Goal: Task Accomplishment & Management: Manage account settings

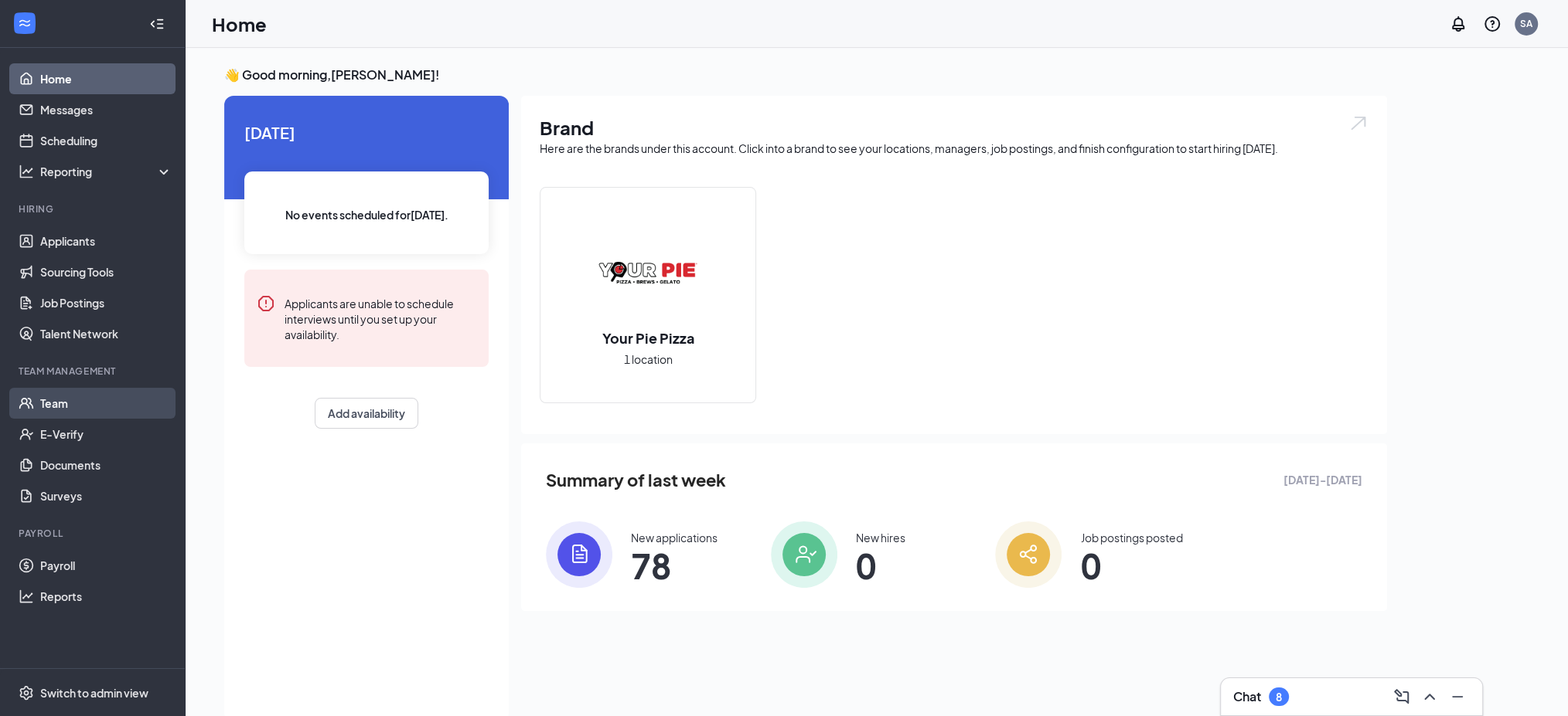
click at [55, 401] on link "Team" at bounding box center [106, 403] width 132 height 31
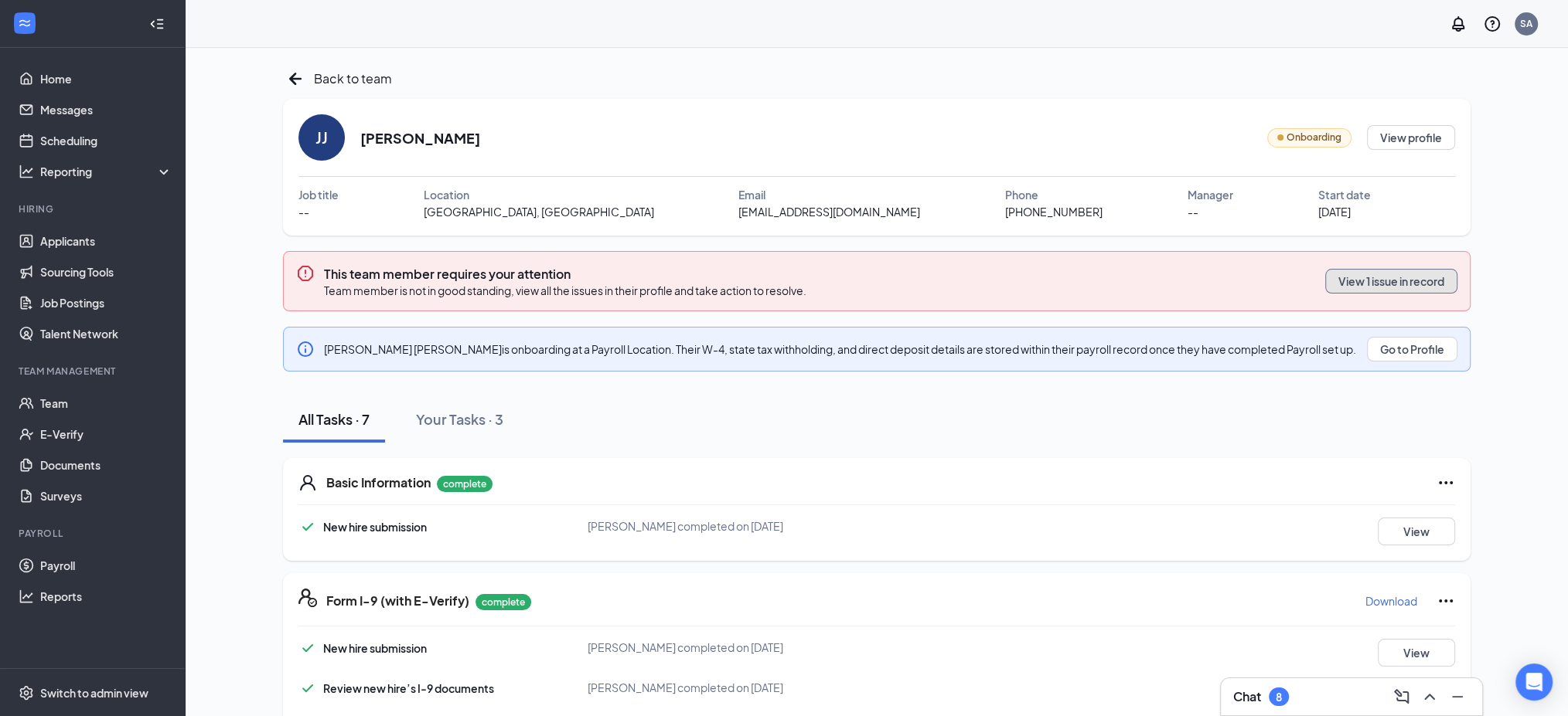
click at [1325, 279] on button "View 1 issue in record" at bounding box center [1391, 280] width 132 height 24
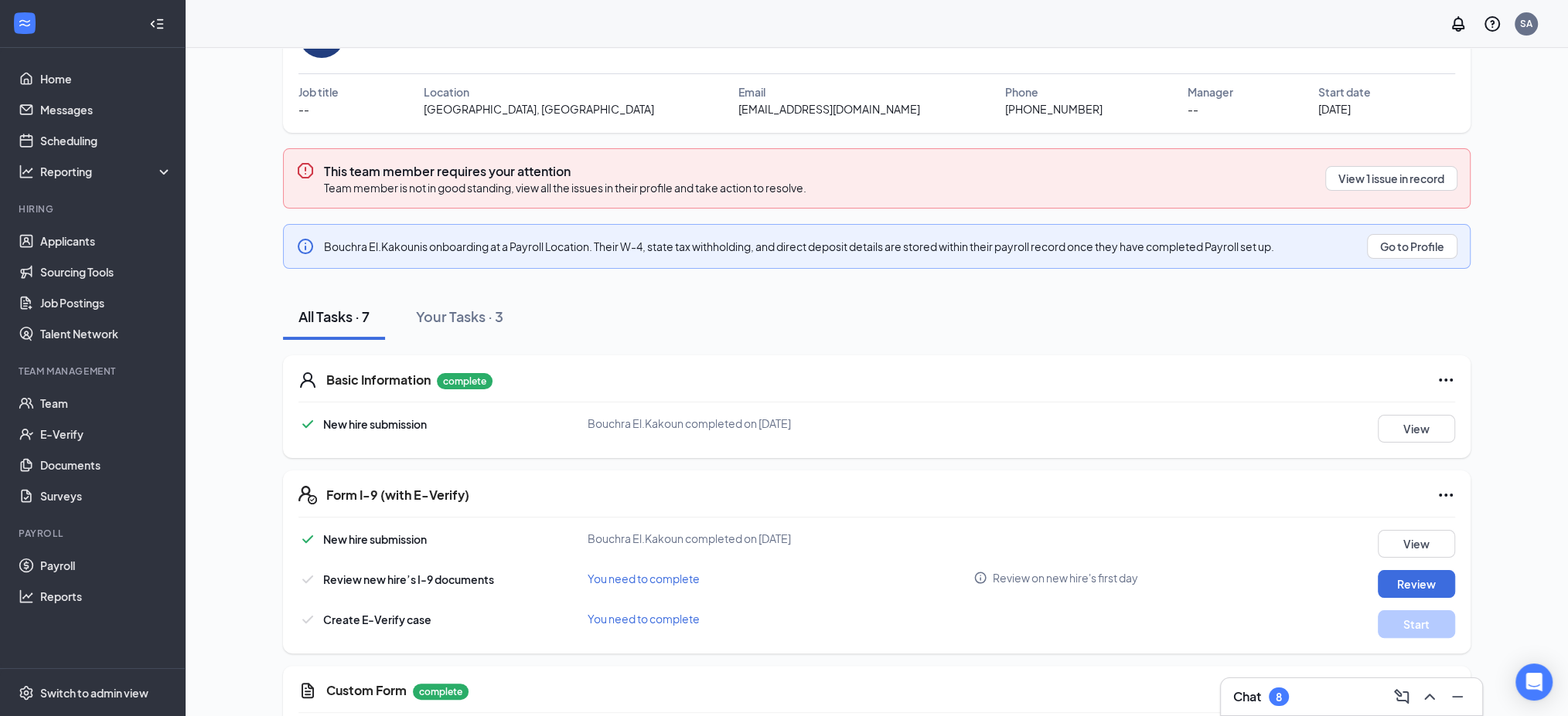
scroll to position [23, 0]
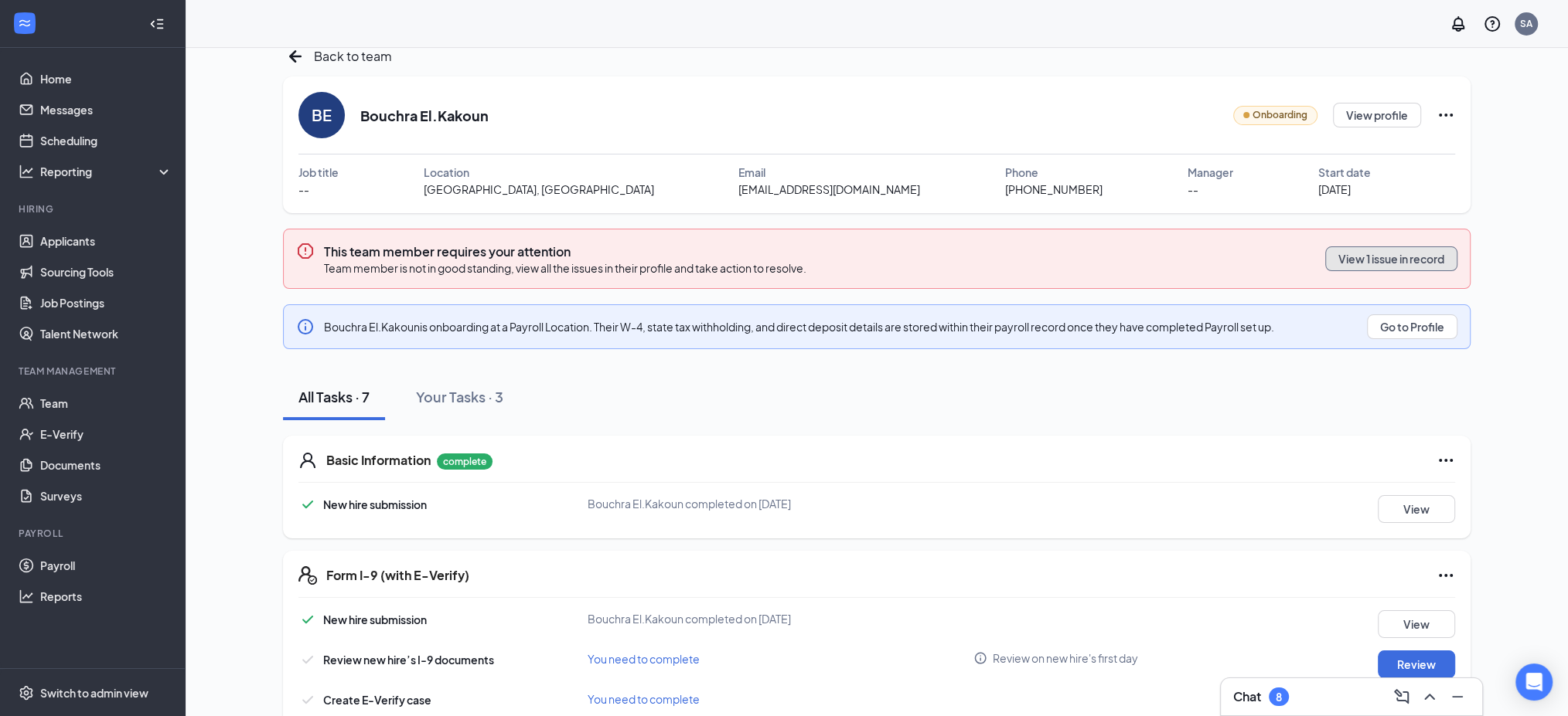
click at [1377, 247] on button "View 1 issue in record" at bounding box center [1391, 259] width 132 height 24
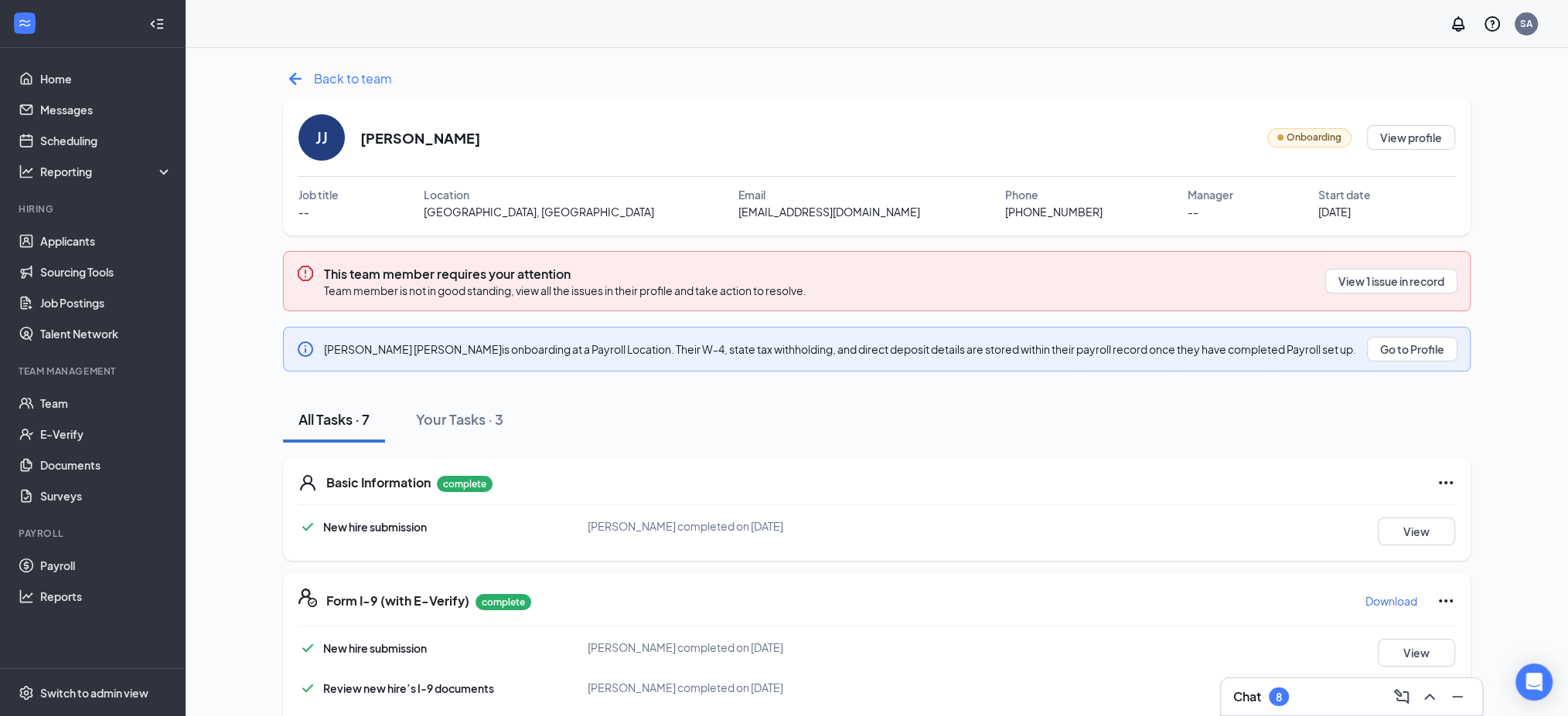
click at [293, 69] on icon "ArrowLeftNew" at bounding box center [295, 78] width 24 height 24
click at [297, 74] on icon "ArrowLeftNew" at bounding box center [295, 78] width 24 height 24
